Goal: Communication & Community: Answer question/provide support

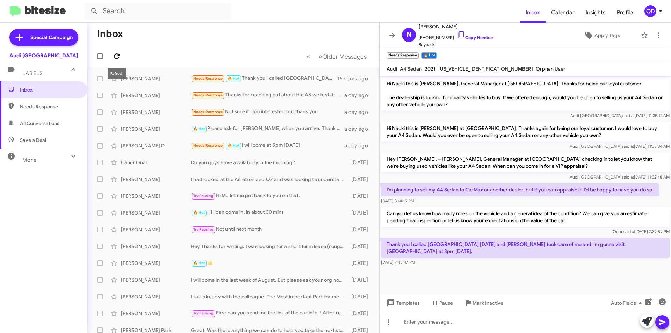
click at [121, 52] on span at bounding box center [117, 56] width 14 height 8
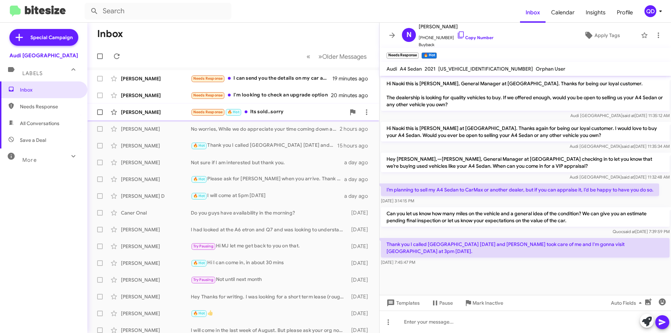
click at [267, 111] on div "Needs Response 🔥 Hot Its sold..sorry" at bounding box center [268, 112] width 155 height 8
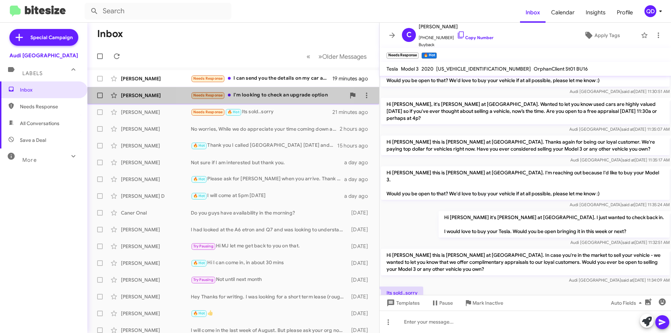
click at [248, 96] on div "Needs Response I'm looking to check an upgrade option" at bounding box center [268, 95] width 155 height 8
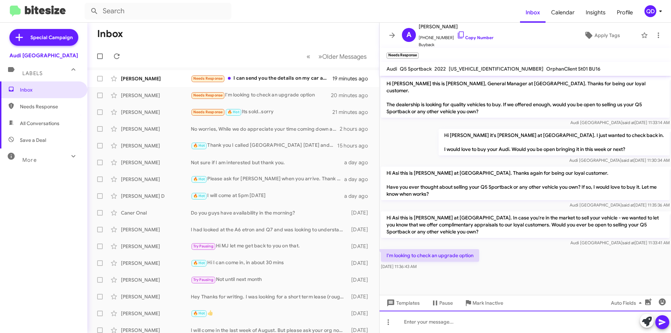
click at [474, 323] on div at bounding box center [525, 322] width 291 height 22
click at [661, 323] on icon at bounding box center [662, 322] width 8 height 8
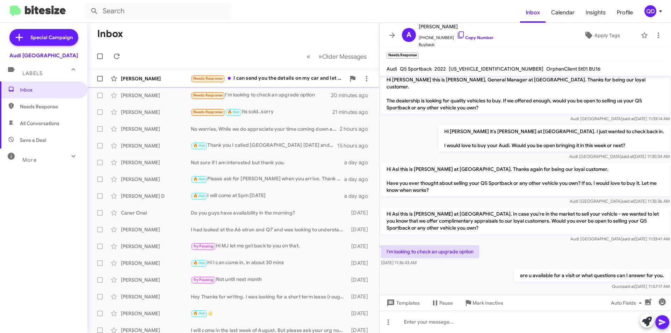
click at [268, 81] on div "Needs Response I can send you the details on my car and let me know what you're…" at bounding box center [268, 78] width 155 height 8
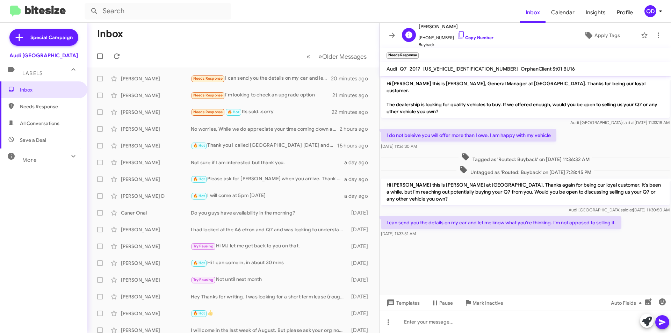
click at [434, 38] on span "[PHONE_NUMBER] Copy Number" at bounding box center [456, 36] width 75 height 10
drag, startPoint x: 446, startPoint y: 37, endPoint x: 423, endPoint y: 37, distance: 23.1
click at [423, 37] on span "[PHONE_NUMBER] Copy Number" at bounding box center [456, 36] width 75 height 10
copy span "6503996764"
